Goal: Check status: Check status

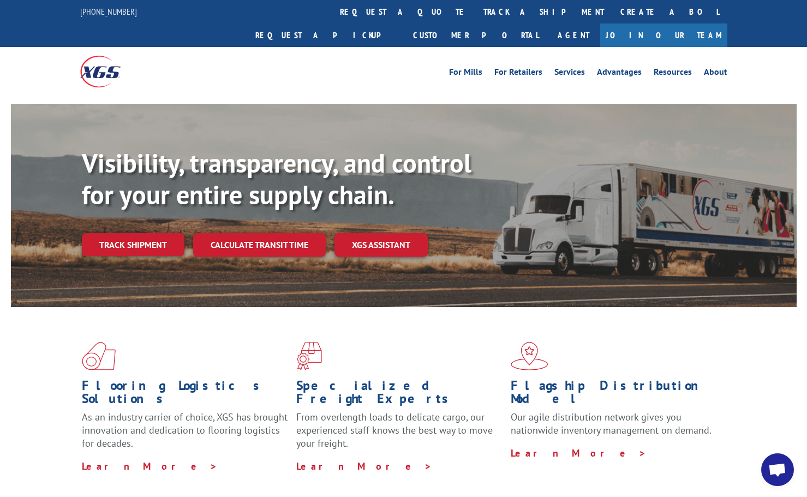
drag, startPoint x: 164, startPoint y: 213, endPoint x: 184, endPoint y: 204, distance: 21.5
click at [165, 233] on link "Track shipment" at bounding box center [133, 244] width 103 height 23
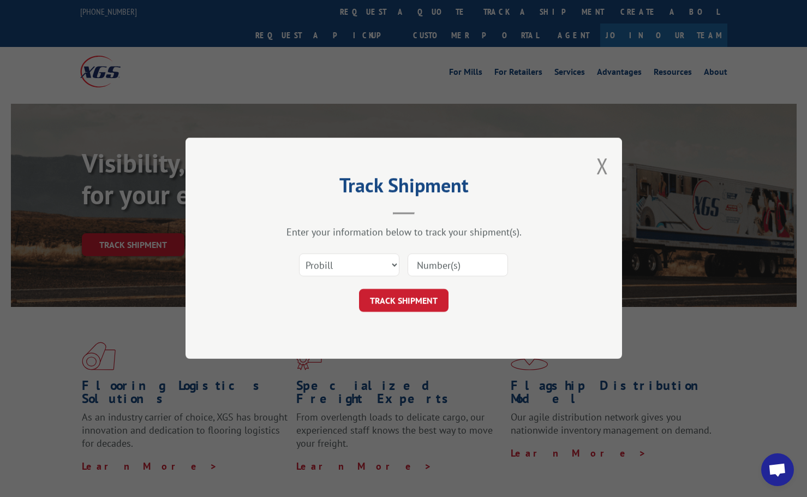
click at [439, 263] on input at bounding box center [458, 265] width 100 height 23
type input "16912823"
click button "TRACK SHIPMENT" at bounding box center [404, 300] width 90 height 23
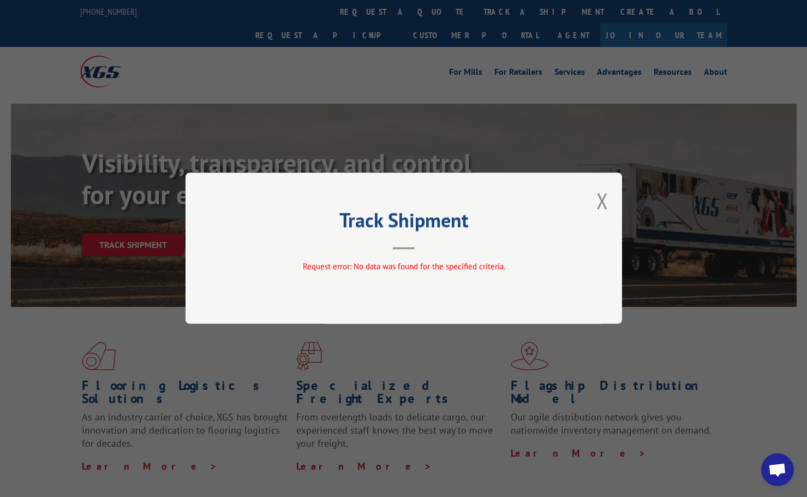
click at [611, 206] on div "Track Shipment Request error: No data was found for the specified criteria." at bounding box center [404, 247] width 437 height 151
click at [603, 204] on button "Close modal" at bounding box center [603, 200] width 12 height 29
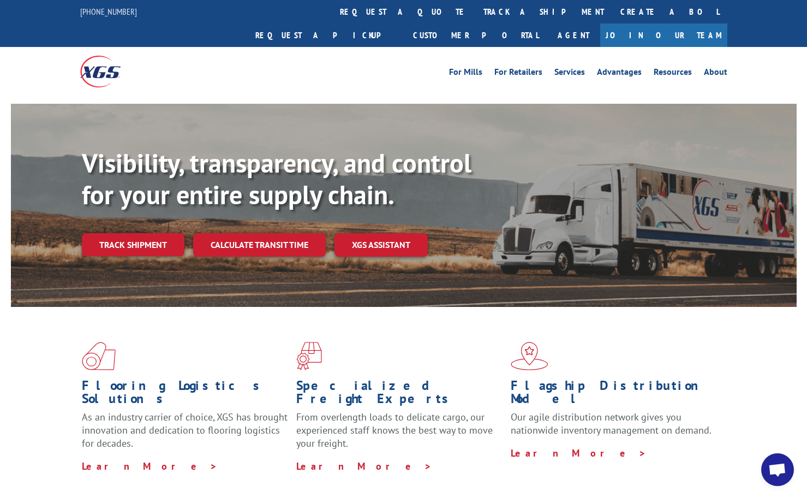
click at [136, 233] on link "Track shipment" at bounding box center [133, 244] width 103 height 23
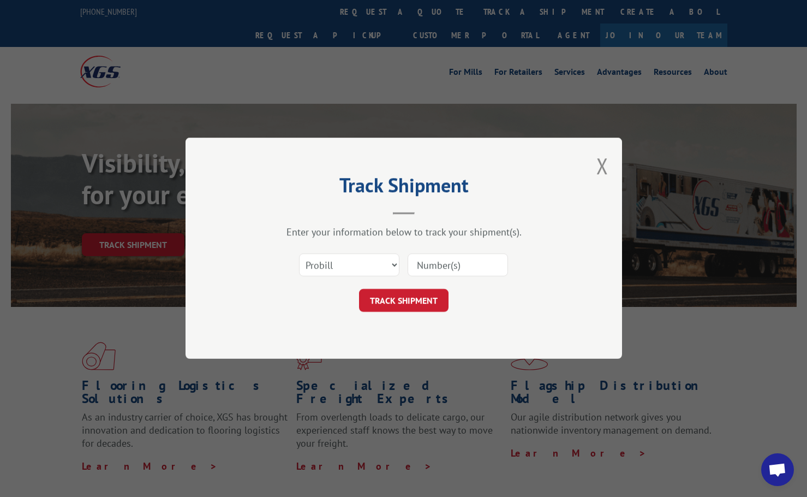
click at [425, 270] on input at bounding box center [458, 265] width 100 height 23
type input "16912823"
click button "TRACK SHIPMENT" at bounding box center [404, 300] width 90 height 23
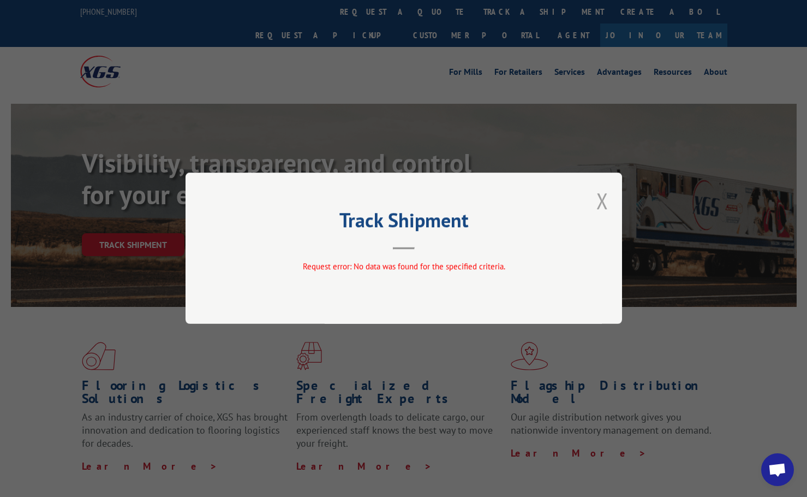
click at [601, 195] on button "Close modal" at bounding box center [603, 200] width 12 height 29
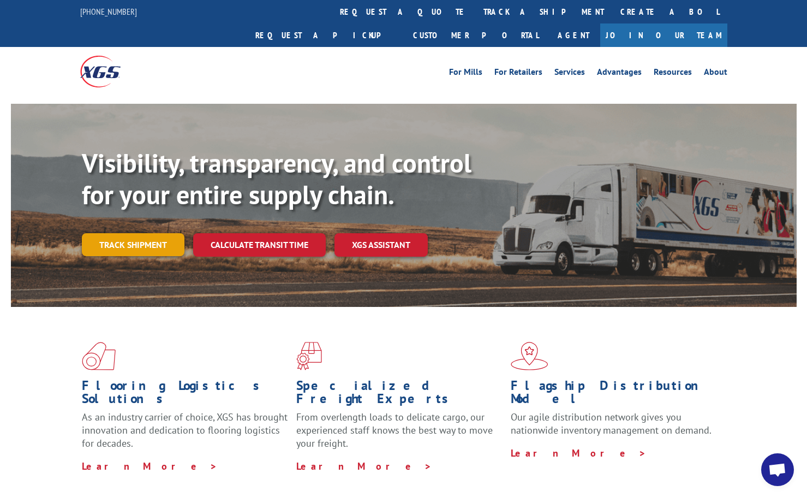
click at [135, 233] on link "Track shipment" at bounding box center [133, 244] width 103 height 23
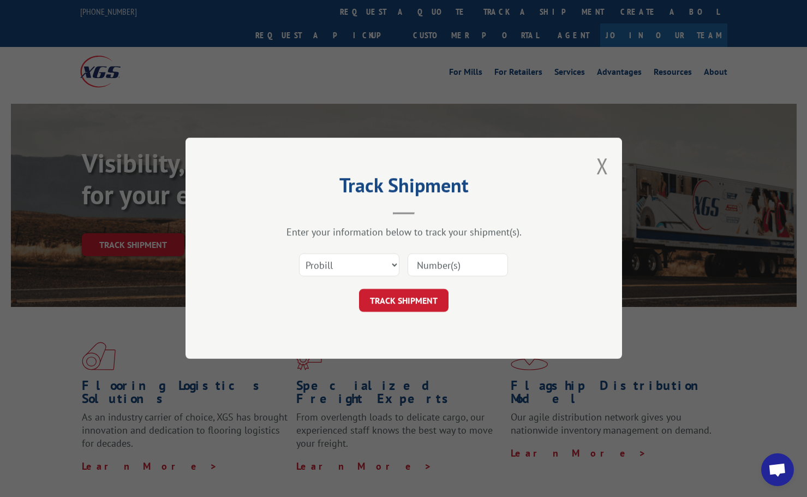
click at [451, 270] on input at bounding box center [458, 265] width 100 height 23
type input "16912823"
click button "TRACK SHIPMENT" at bounding box center [404, 300] width 90 height 23
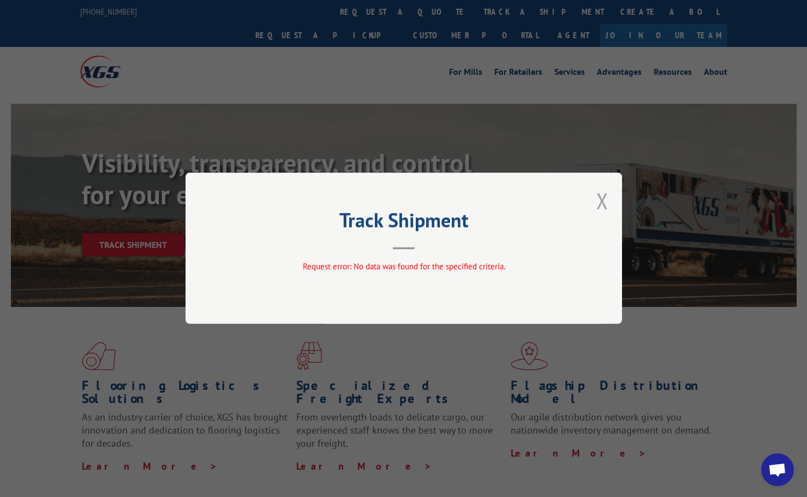
click at [602, 203] on button "Close modal" at bounding box center [603, 200] width 12 height 29
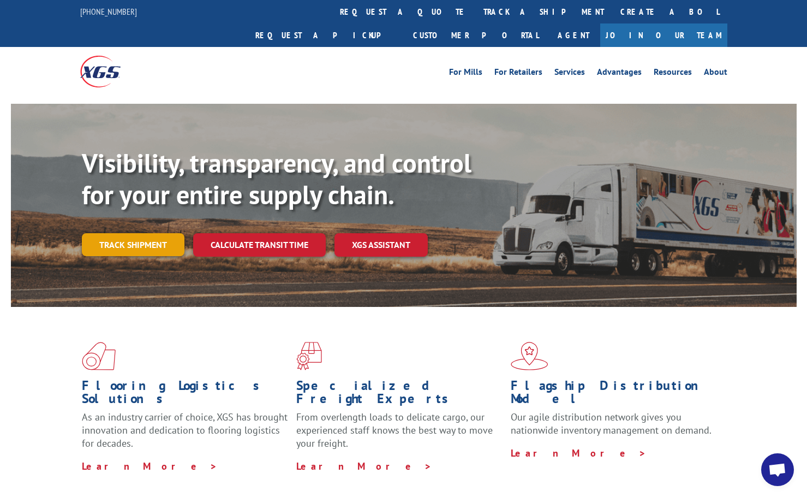
click at [132, 233] on link "Track shipment" at bounding box center [133, 244] width 103 height 23
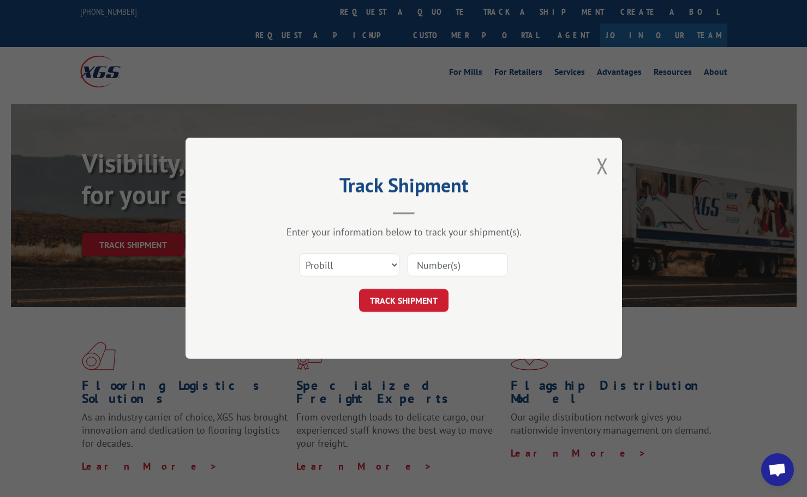
click at [427, 266] on input at bounding box center [458, 265] width 100 height 23
type input "16912823"
click button "TRACK SHIPMENT" at bounding box center [404, 300] width 90 height 23
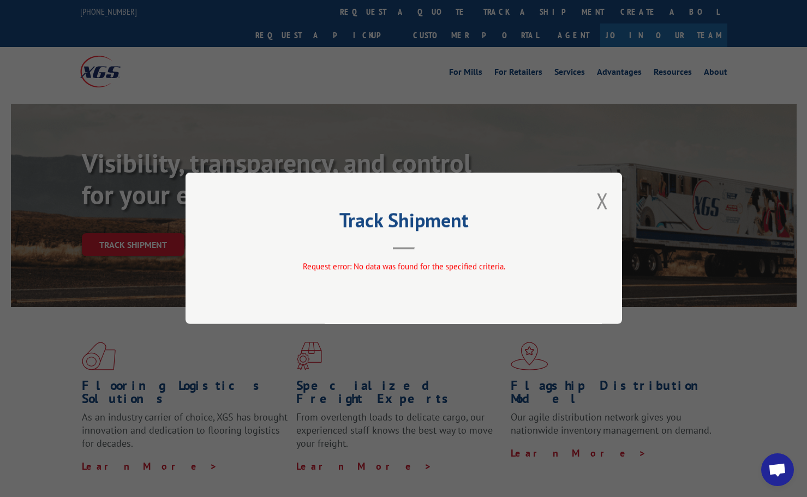
click at [606, 193] on button "Close modal" at bounding box center [603, 200] width 12 height 29
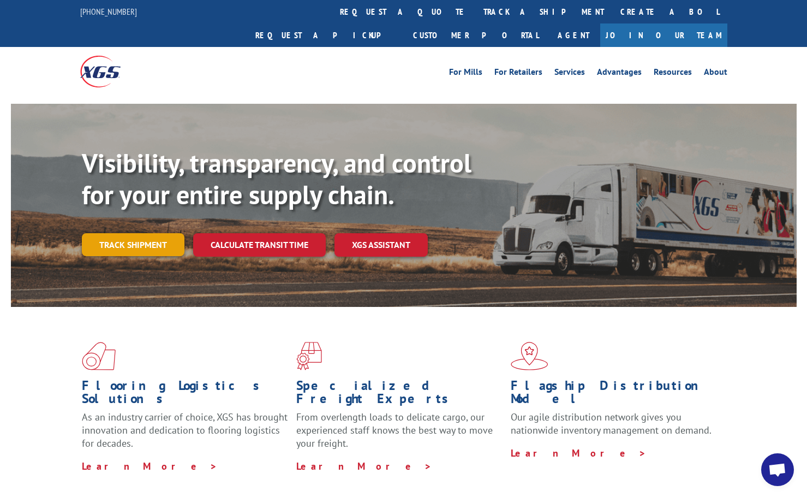
click at [117, 233] on link "Track shipment" at bounding box center [133, 244] width 103 height 23
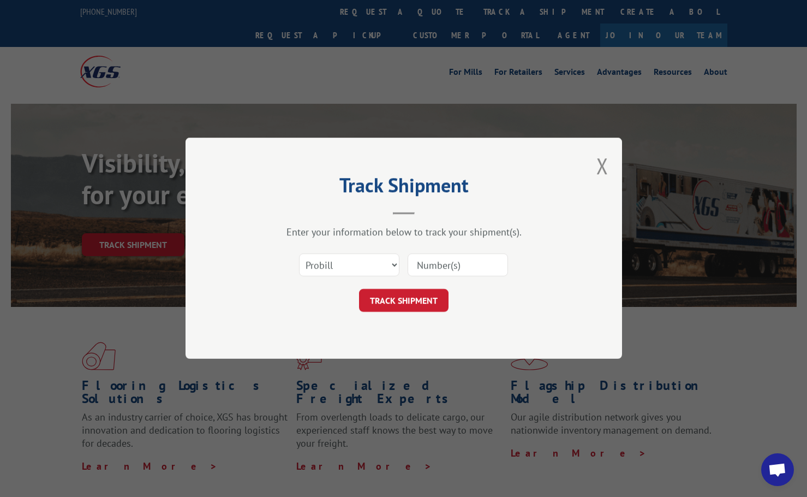
drag, startPoint x: 408, startPoint y: 265, endPoint x: 416, endPoint y: 266, distance: 8.7
click at [408, 265] on input at bounding box center [458, 265] width 100 height 23
type input "16912823"
click at [408, 302] on button "TRACK SHIPMENT" at bounding box center [404, 300] width 90 height 23
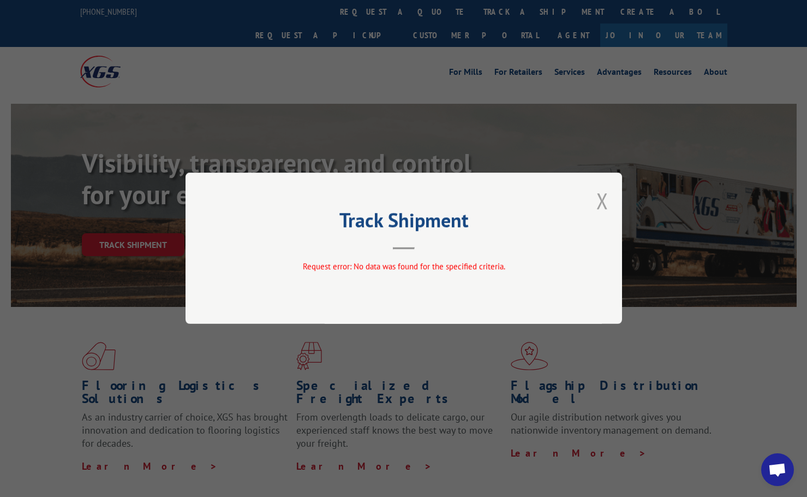
click at [608, 202] on div "Track Shipment Request error: No data was found for the specified criteria." at bounding box center [404, 247] width 437 height 151
click at [602, 203] on button "Close modal" at bounding box center [603, 200] width 12 height 29
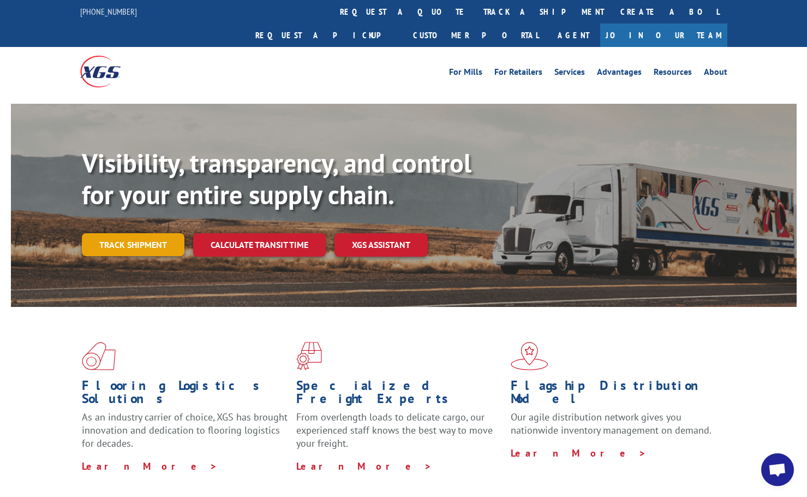
click at [111, 233] on link "Track shipment" at bounding box center [133, 244] width 103 height 23
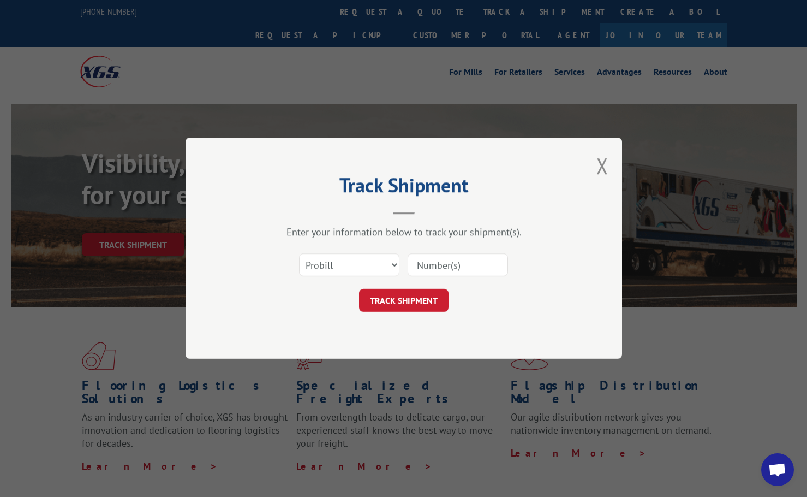
click at [449, 268] on input at bounding box center [458, 265] width 100 height 23
type input "16912823"
click button "TRACK SHIPMENT" at bounding box center [404, 300] width 90 height 23
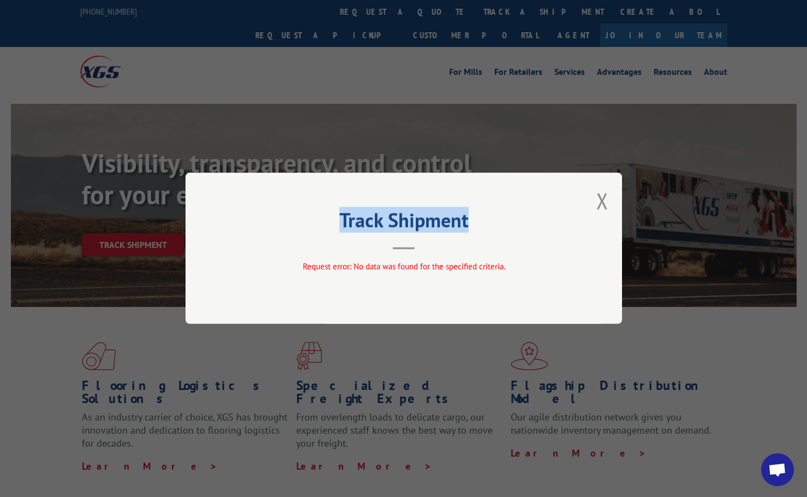
click at [608, 202] on div "Track Shipment Request error: No data was found for the specified criteria." at bounding box center [404, 247] width 437 height 151
drag, startPoint x: 602, startPoint y: 206, endPoint x: 675, endPoint y: 104, distance: 125.2
click at [601, 206] on button "Close modal" at bounding box center [603, 200] width 12 height 29
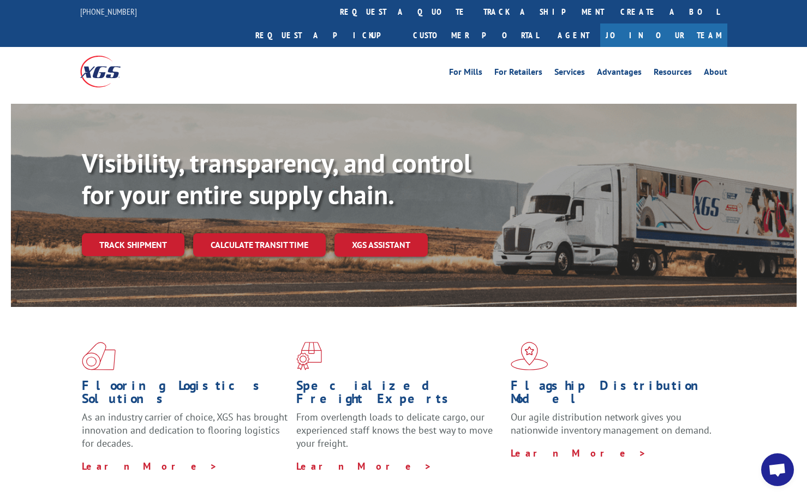
click at [132, 233] on link "Track shipment" at bounding box center [133, 244] width 103 height 23
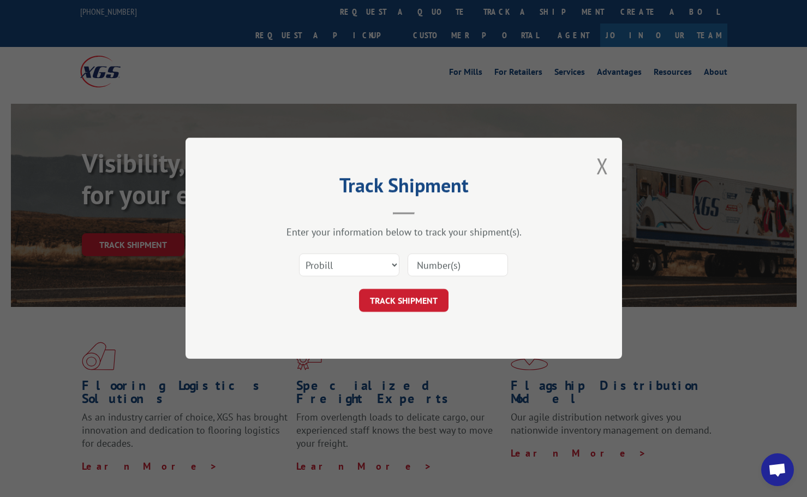
click at [439, 263] on input at bounding box center [458, 265] width 100 height 23
type input "17674553"
click button "TRACK SHIPMENT" at bounding box center [404, 300] width 90 height 23
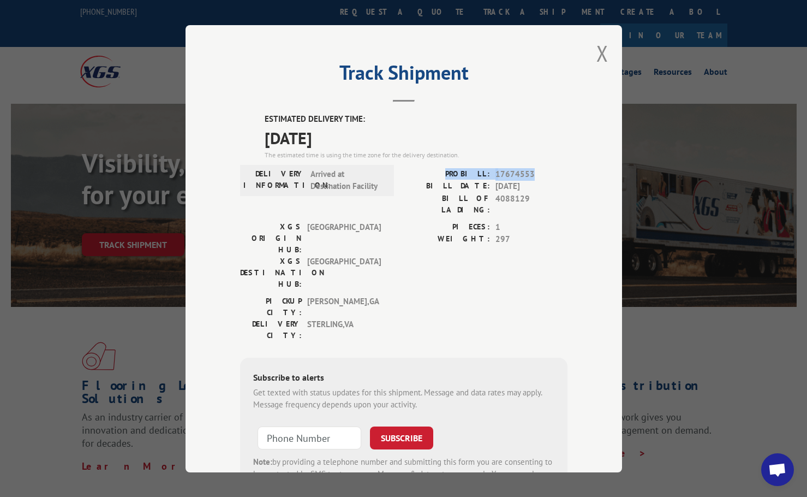
drag, startPoint x: 532, startPoint y: 169, endPoint x: 442, endPoint y: 176, distance: 90.4
click at [442, 176] on div "PROBILL: 17674553" at bounding box center [486, 174] width 164 height 13
click at [559, 174] on span "17674553" at bounding box center [532, 174] width 72 height 13
click at [598, 55] on button "Close modal" at bounding box center [603, 53] width 12 height 29
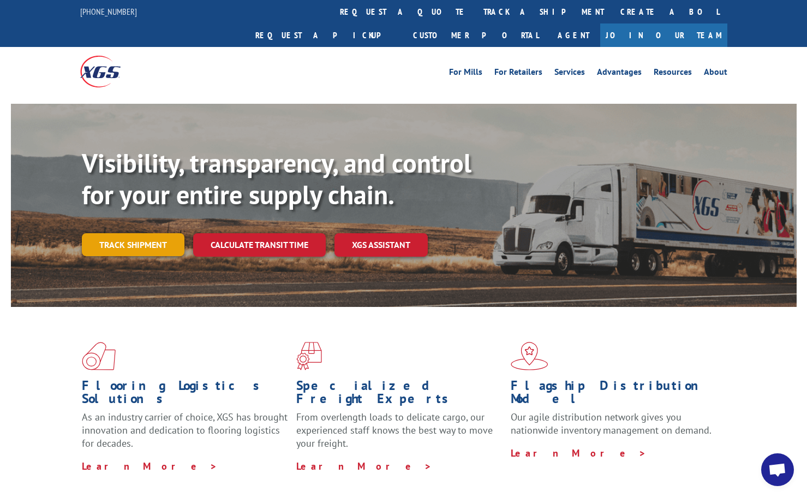
click at [168, 233] on link "Track shipment" at bounding box center [133, 244] width 103 height 23
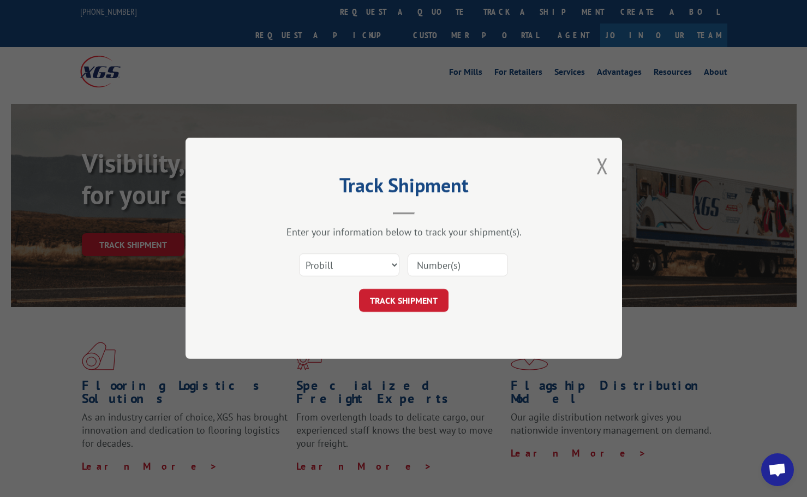
click at [428, 265] on input at bounding box center [458, 265] width 100 height 23
click at [436, 265] on input at bounding box center [458, 265] width 100 height 23
type input "17674553"
click button "TRACK SHIPMENT" at bounding box center [404, 300] width 90 height 23
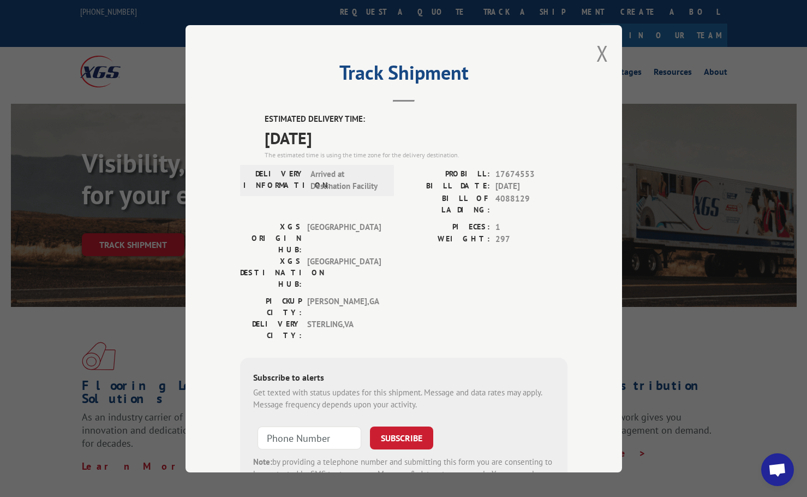
click at [605, 47] on div "Track Shipment ESTIMATED DELIVERY TIME: 10/08/2025 The estimated time is using …" at bounding box center [404, 248] width 437 height 447
click at [601, 55] on button "Close modal" at bounding box center [603, 53] width 12 height 29
